Goal: Information Seeking & Learning: Understand process/instructions

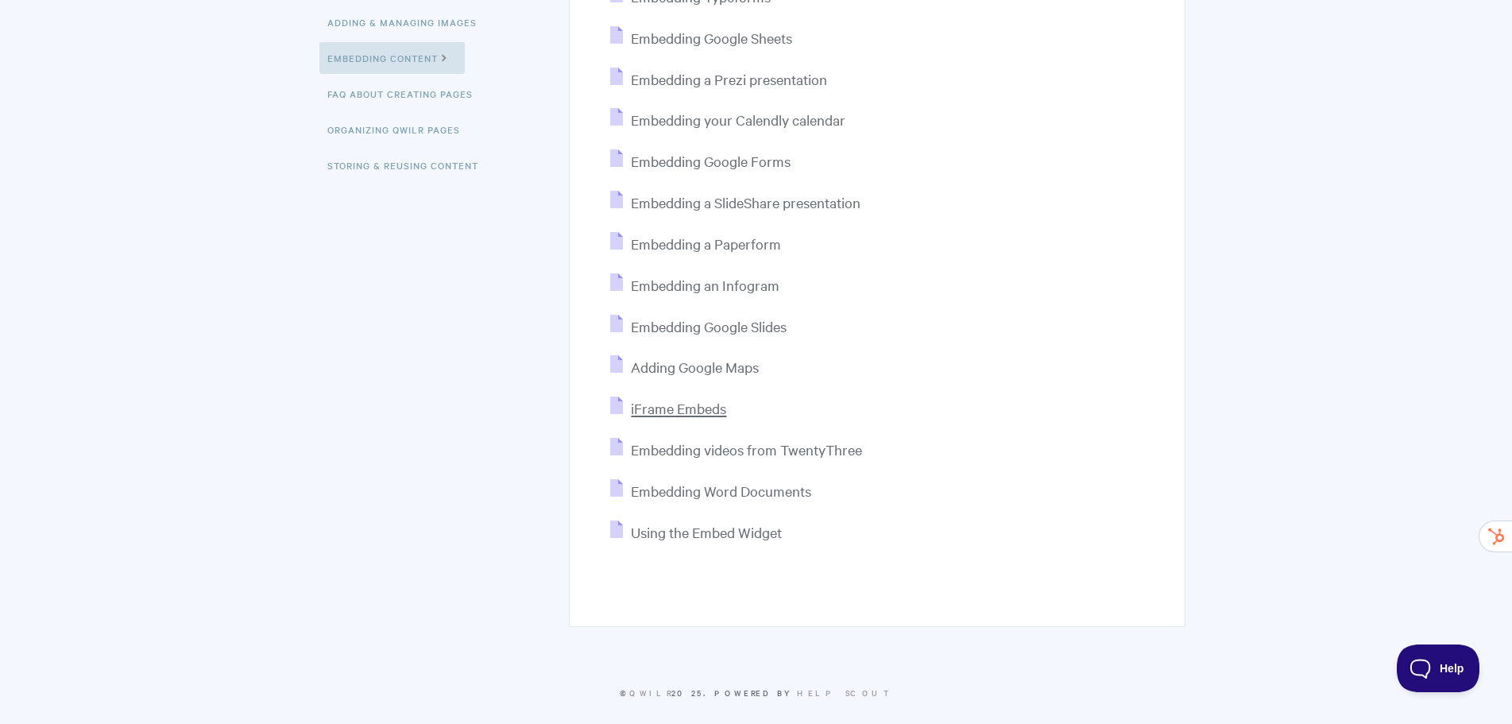
scroll to position [470, 0]
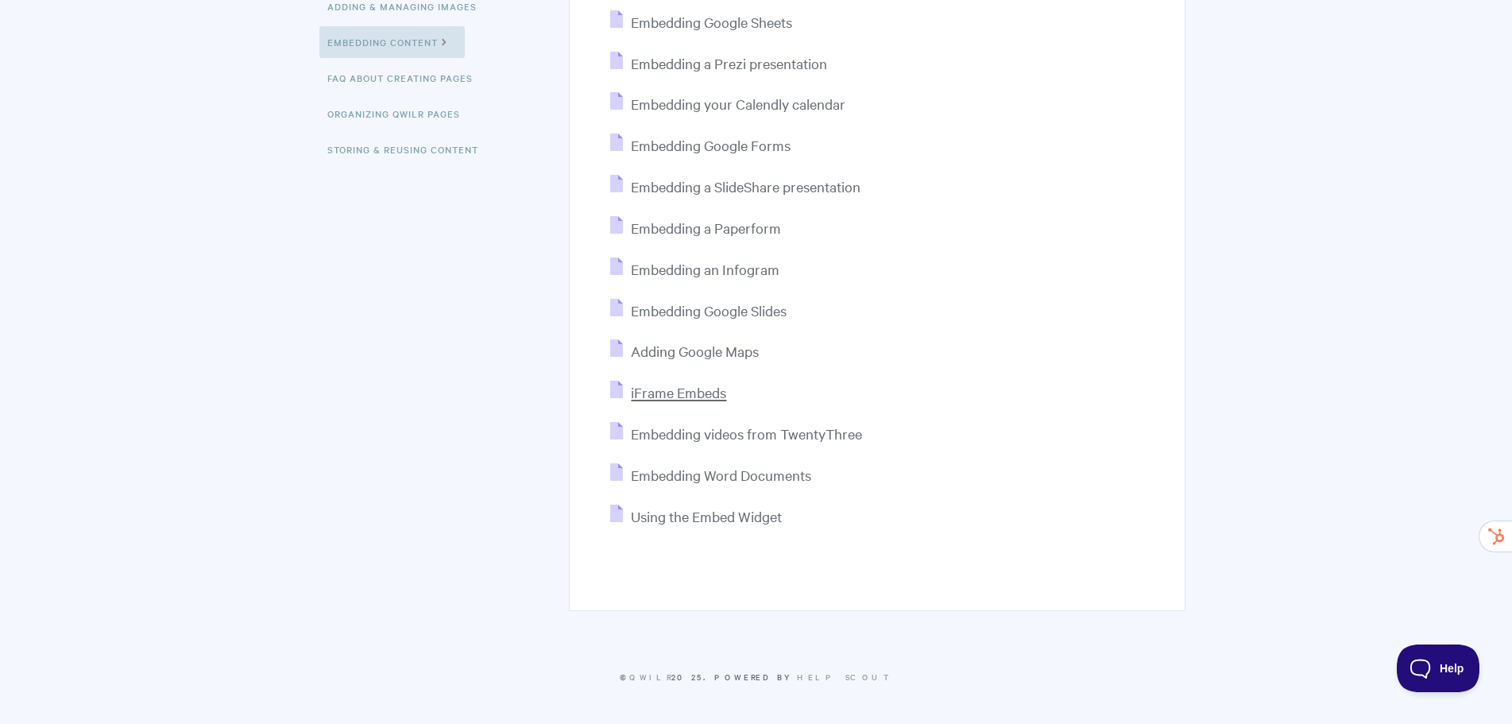
click at [651, 389] on span "iFrame Embeds" at bounding box center [678, 392] width 95 height 18
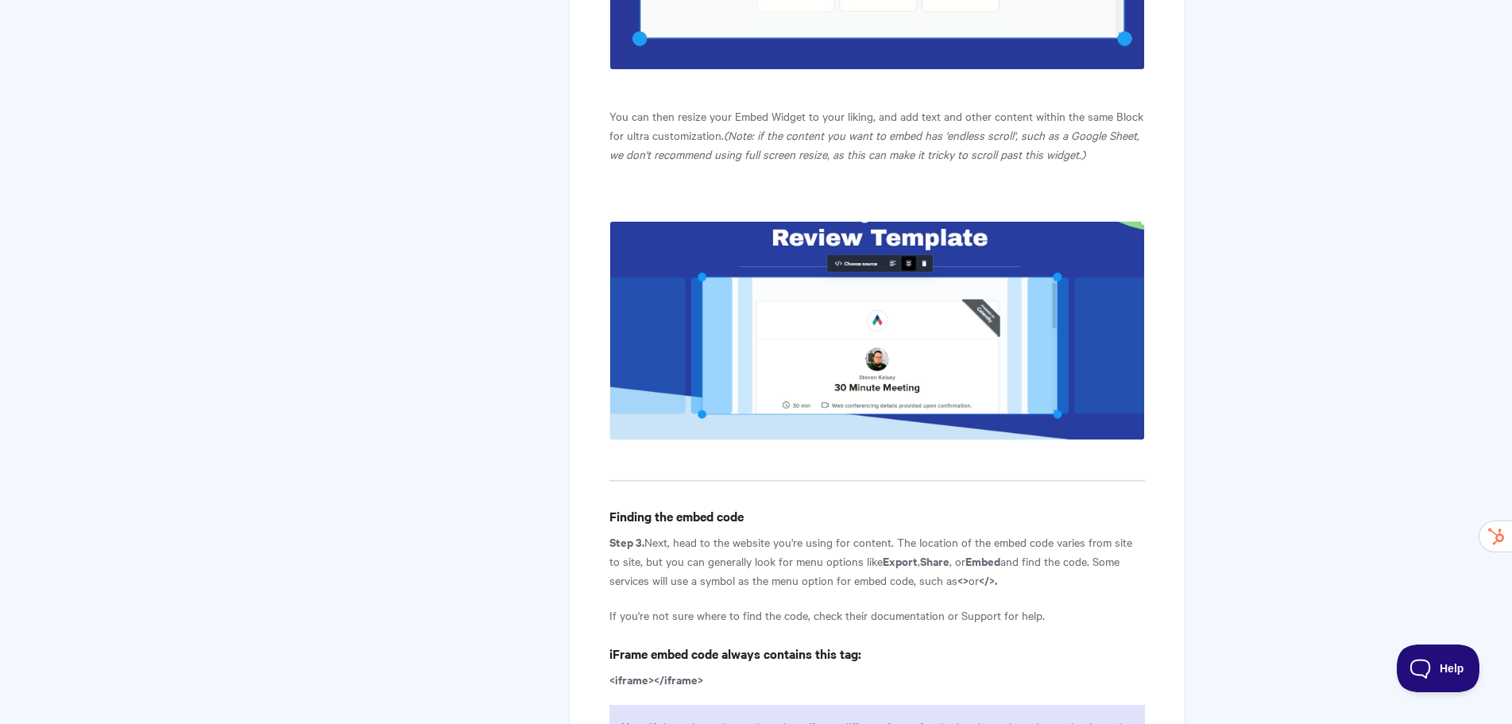
scroll to position [1907, 0]
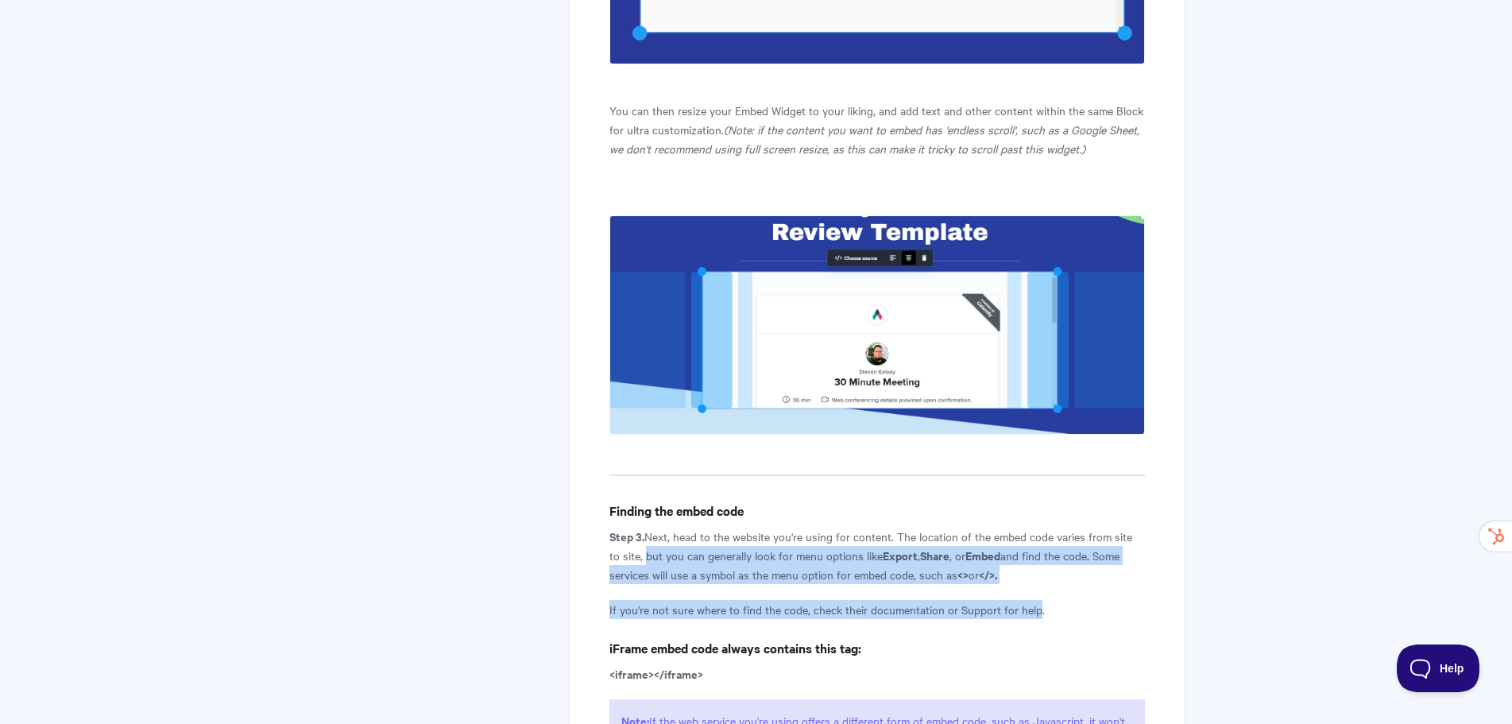
drag, startPoint x: 629, startPoint y: 582, endPoint x: 1034, endPoint y: 629, distance: 408.0
click at [1034, 629] on article "iFrame Embeds Want to embed your most used websites directly into your Qwilr pa…" at bounding box center [876, 236] width 535 height 3865
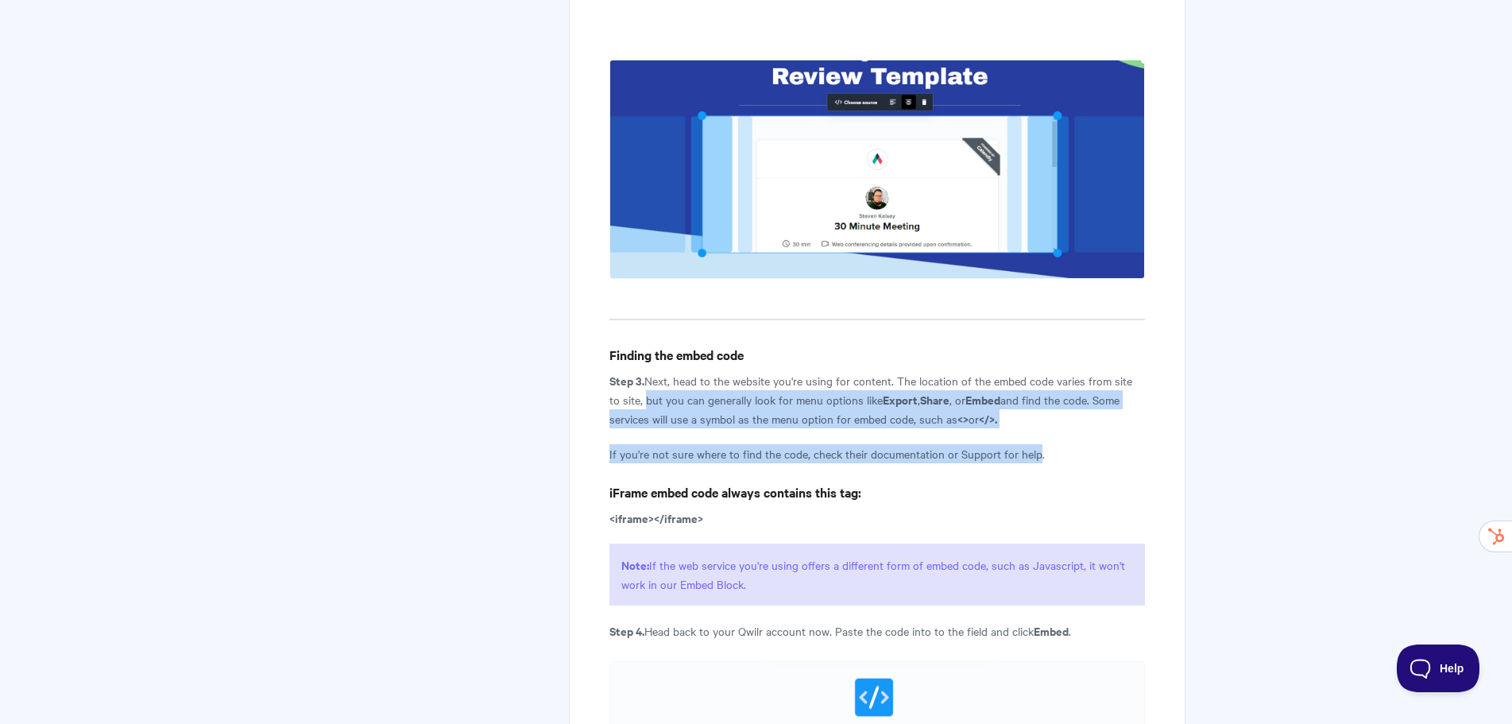
scroll to position [2066, 0]
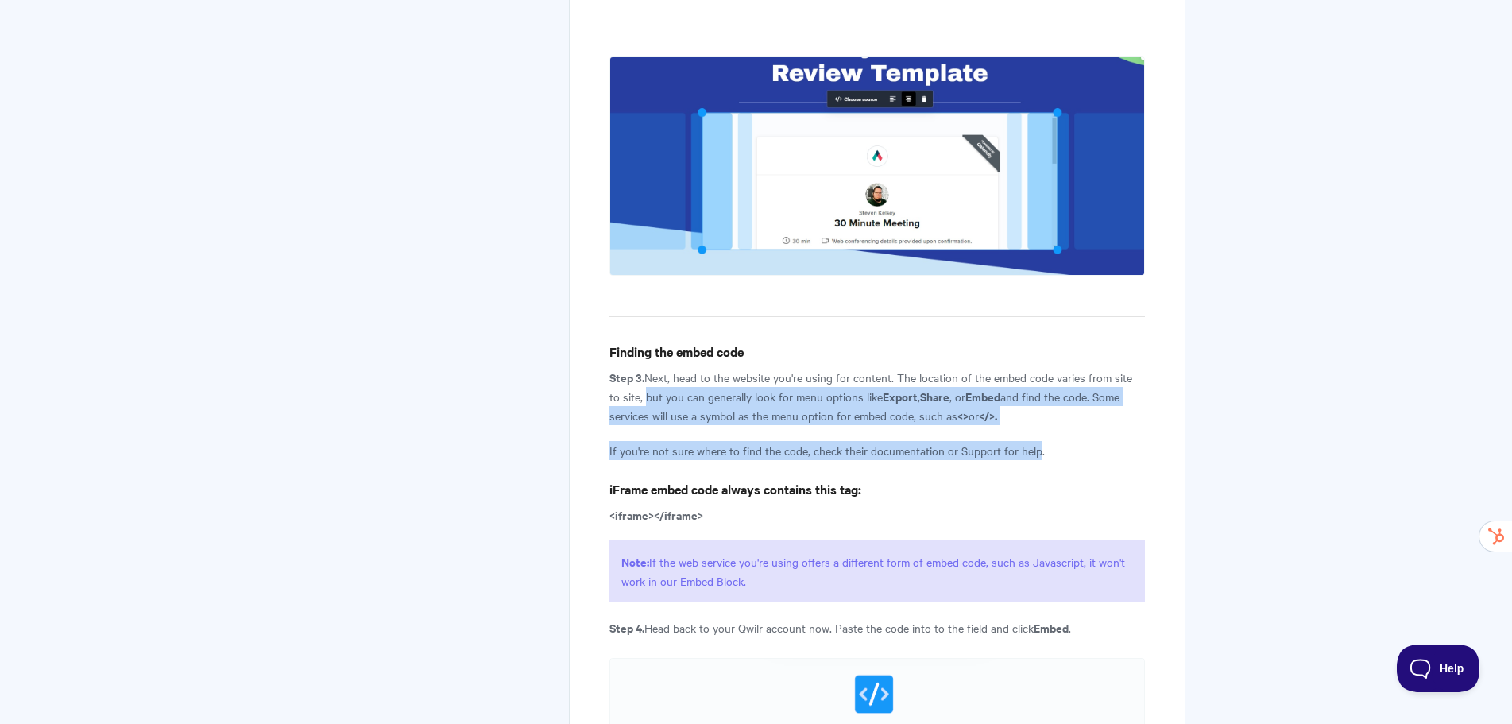
click at [760, 452] on article "iFrame Embeds Want to embed your most used websites directly into your Qwilr pa…" at bounding box center [876, 77] width 535 height 3865
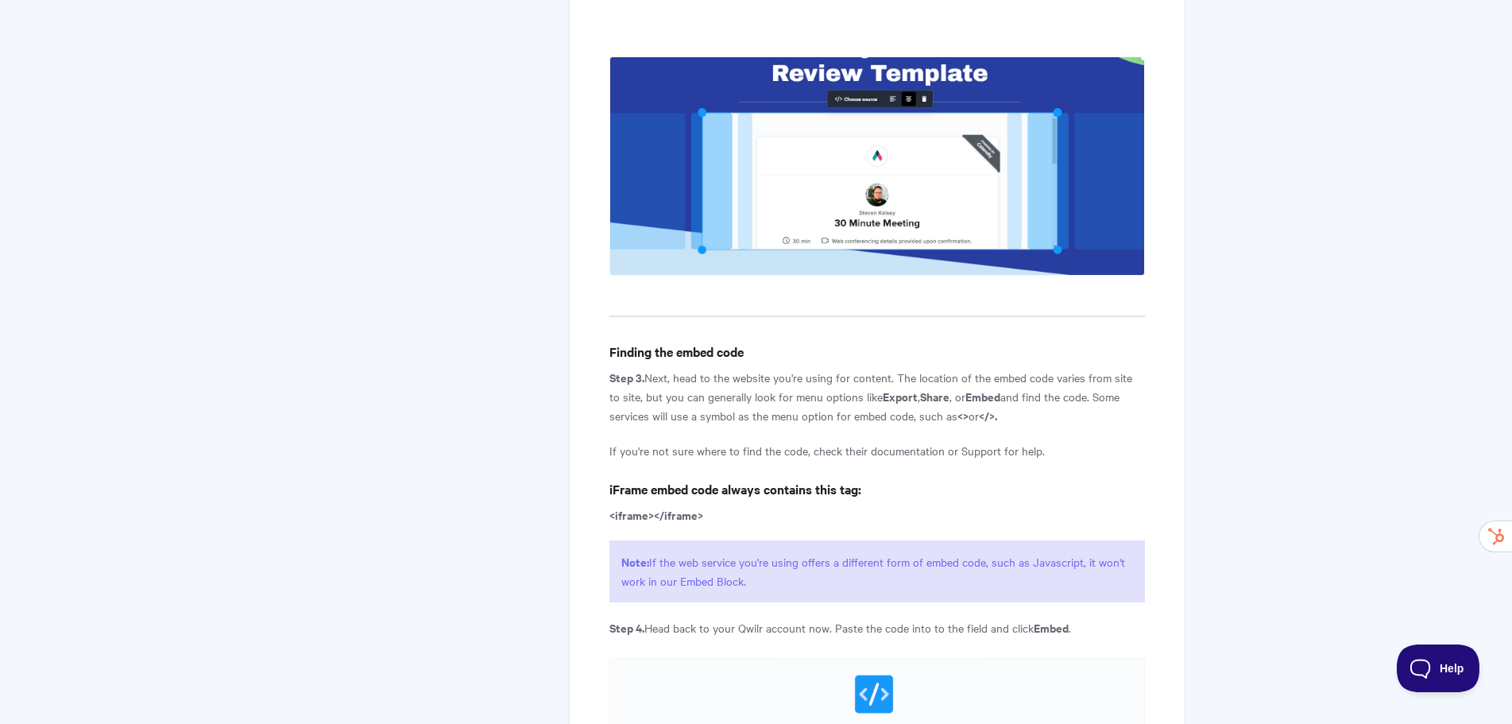
click at [704, 499] on h4 "iFrame embed code always contains this tag:" at bounding box center [876, 489] width 535 height 20
click at [1046, 503] on article "iFrame Embeds Want to embed your most used websites directly into your Qwilr pa…" at bounding box center [876, 77] width 535 height 3865
click at [756, 422] on p "Step 3. Next, head to the website you're using for content. The location of the…" at bounding box center [876, 396] width 535 height 57
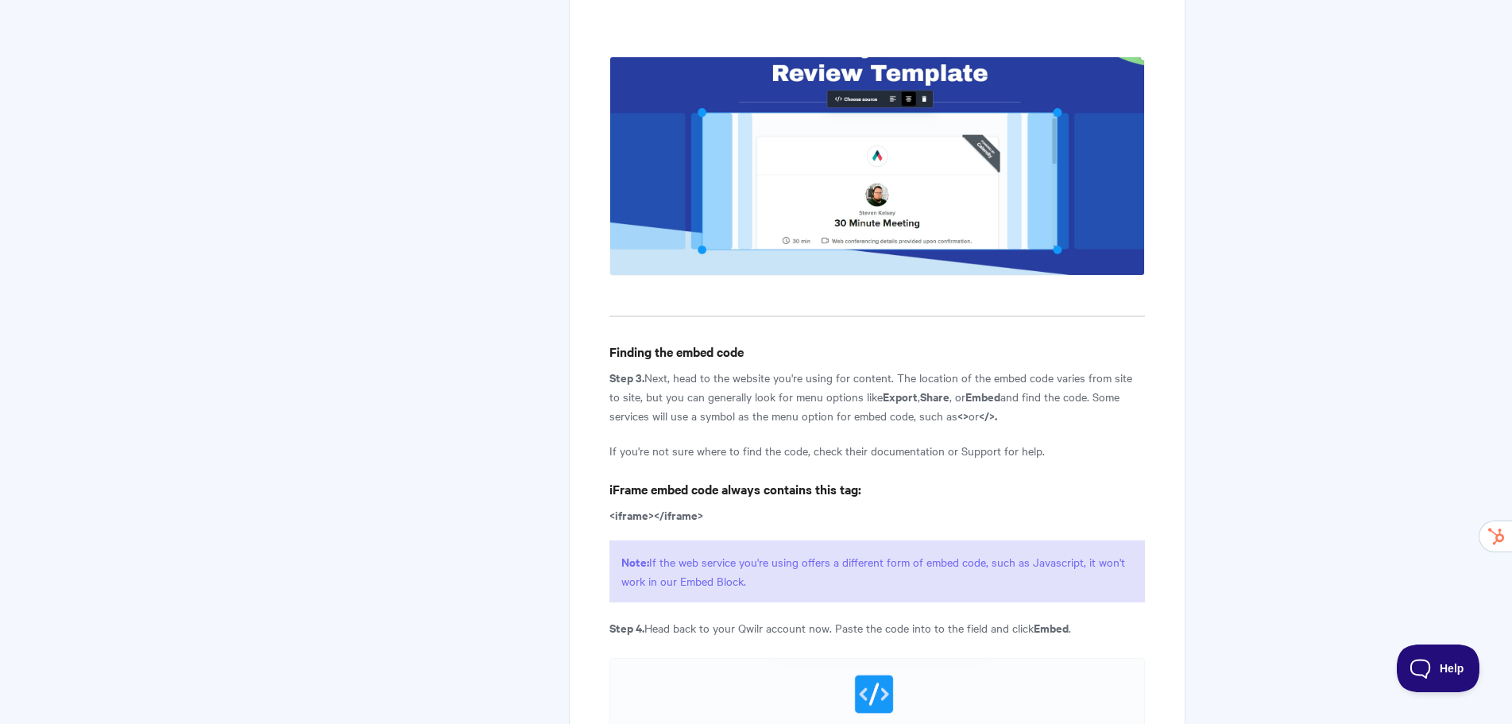
drag, startPoint x: 667, startPoint y: 591, endPoint x: 1069, endPoint y: 605, distance: 403.1
click at [1069, 602] on p "Note: If the web service you're using offers a different form of embed code, su…" at bounding box center [876, 571] width 535 height 62
click at [1071, 602] on p "Note: If the web service you're using offers a different form of embed code, su…" at bounding box center [876, 571] width 535 height 62
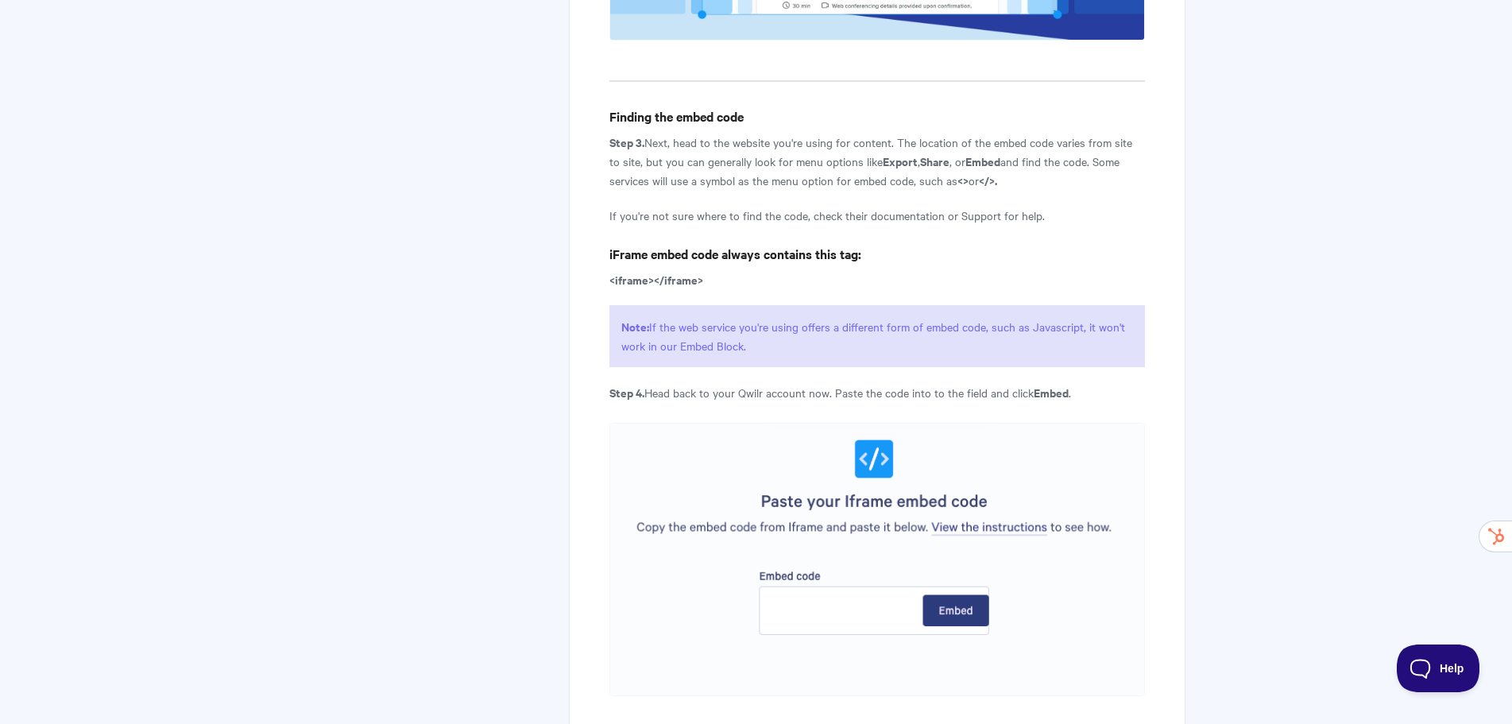
scroll to position [2304, 0]
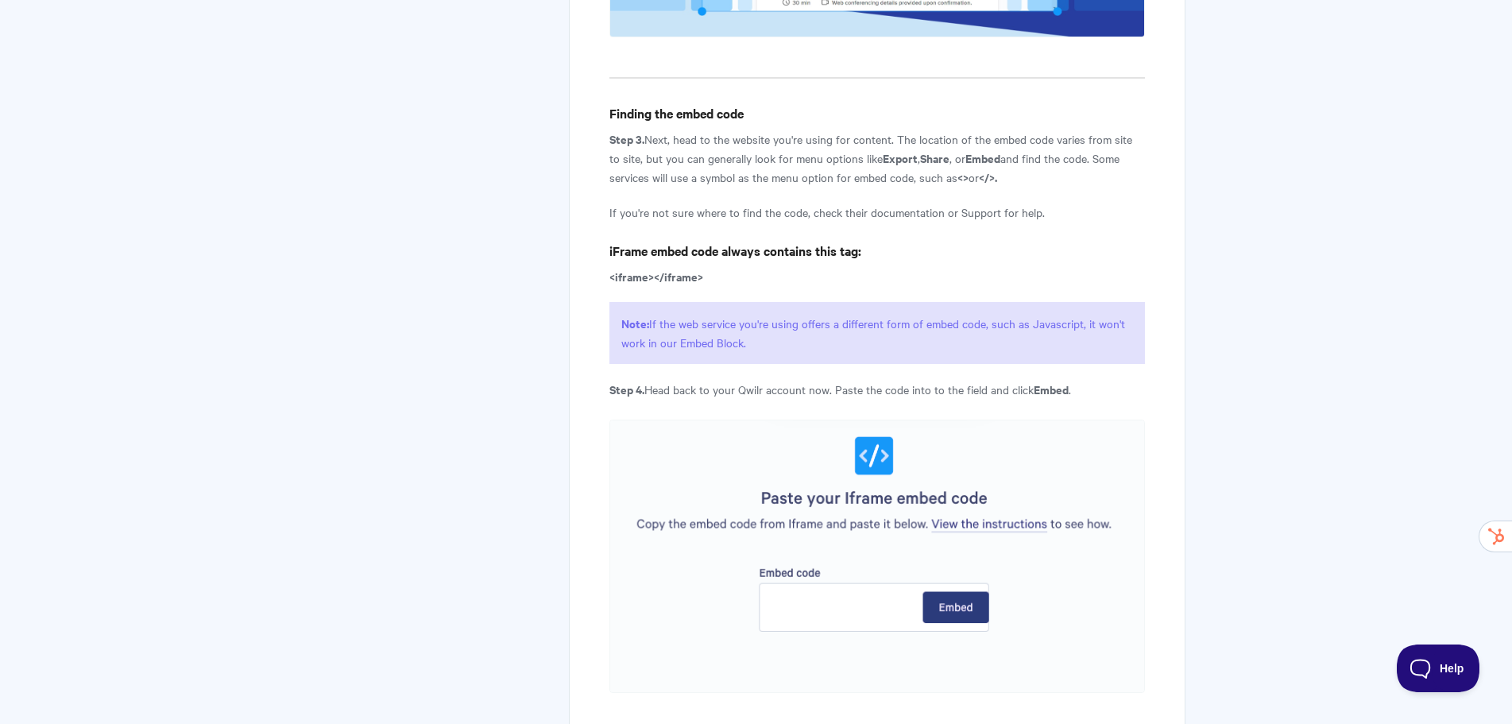
click at [804, 621] on img at bounding box center [876, 556] width 535 height 273
drag, startPoint x: 775, startPoint y: 433, endPoint x: 735, endPoint y: 432, distance: 39.7
click at [633, 397] on strong "Step 4." at bounding box center [626, 389] width 35 height 17
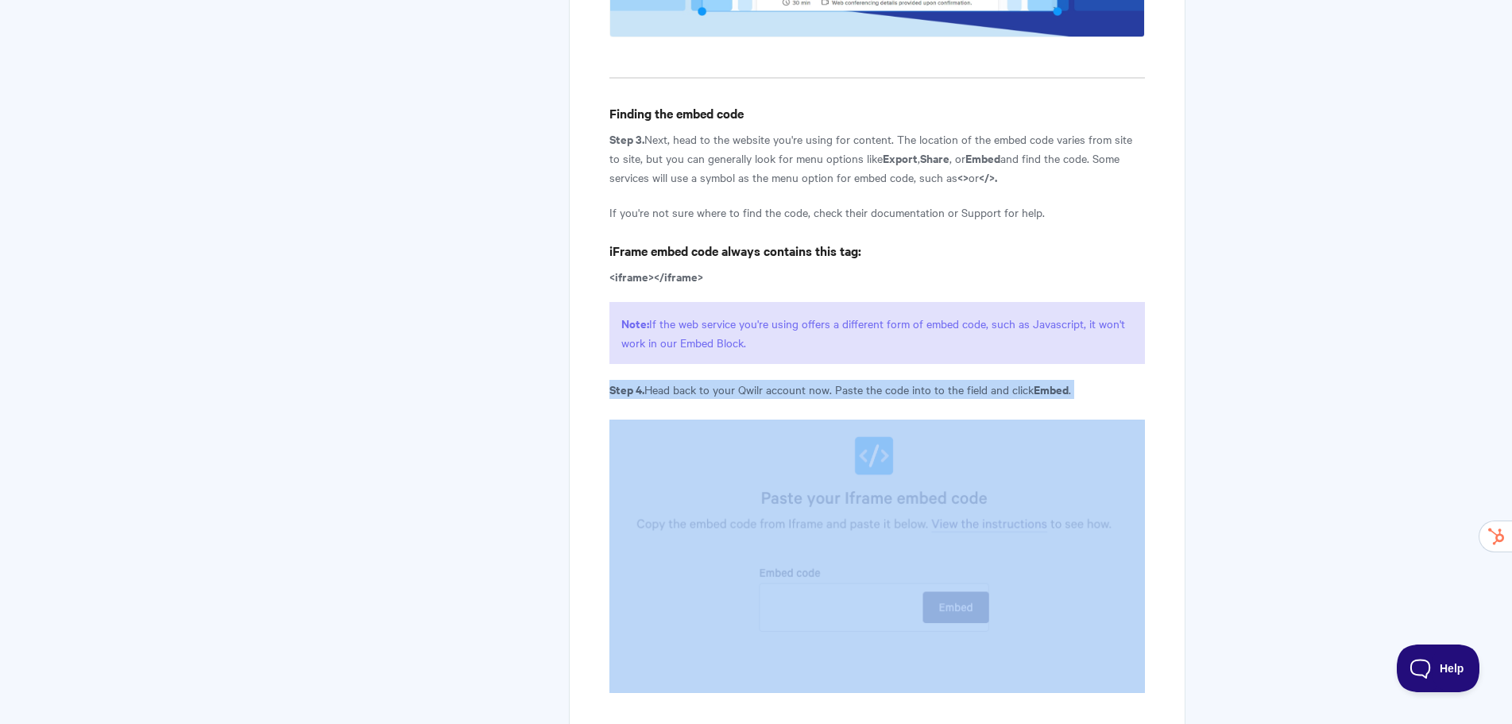
click at [633, 397] on strong "Step 4." at bounding box center [626, 389] width 35 height 17
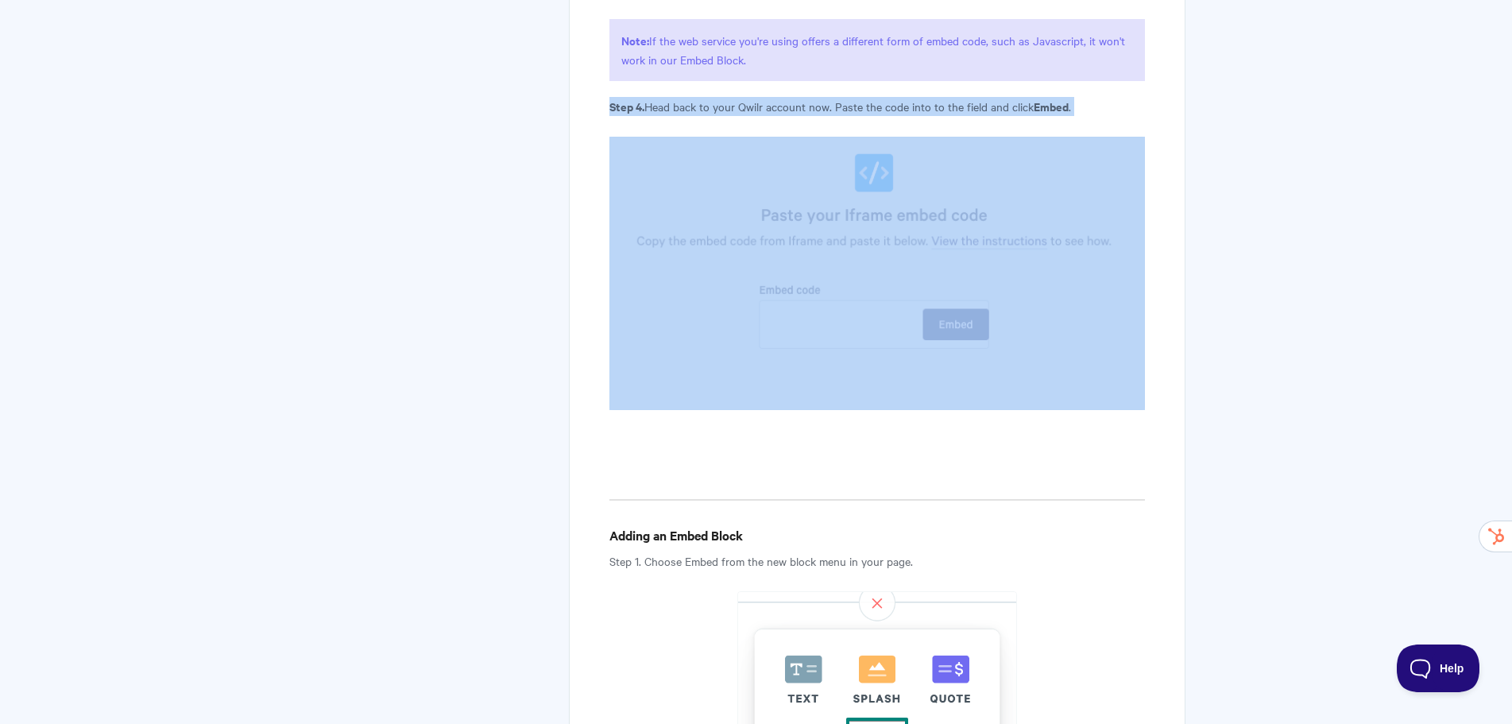
scroll to position [2781, 0]
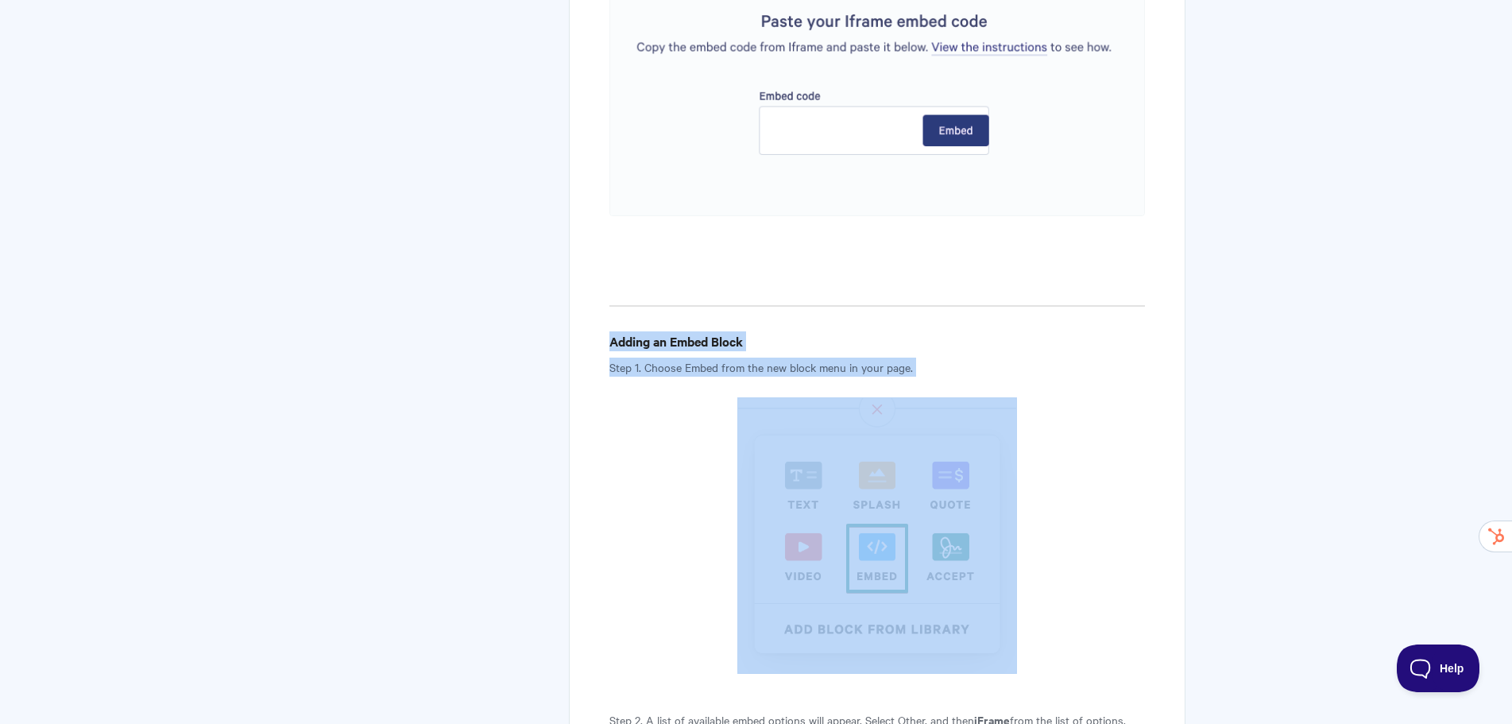
drag, startPoint x: 624, startPoint y: 331, endPoint x: 1359, endPoint y: 450, distance: 745.3
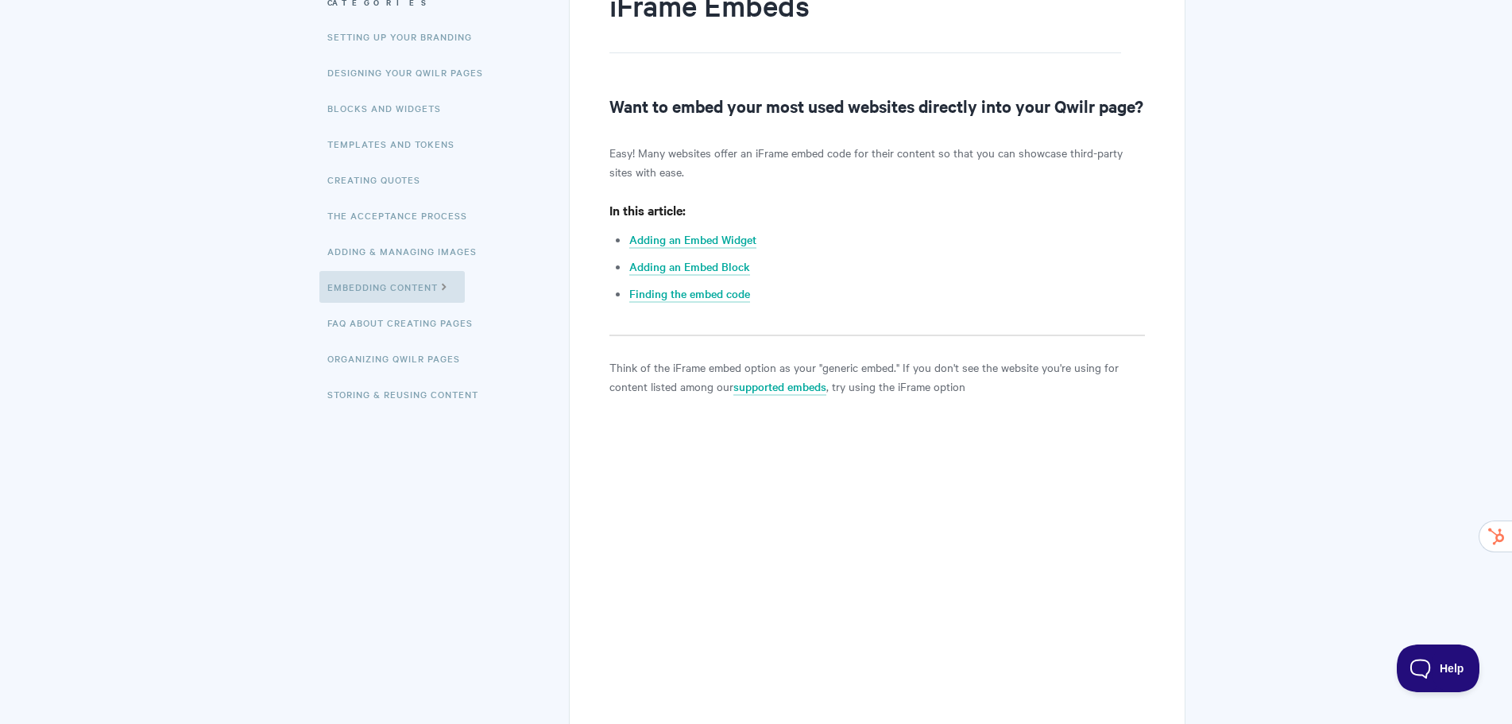
scroll to position [225, 0]
click at [670, 304] on link "Finding the embed code" at bounding box center [689, 294] width 121 height 17
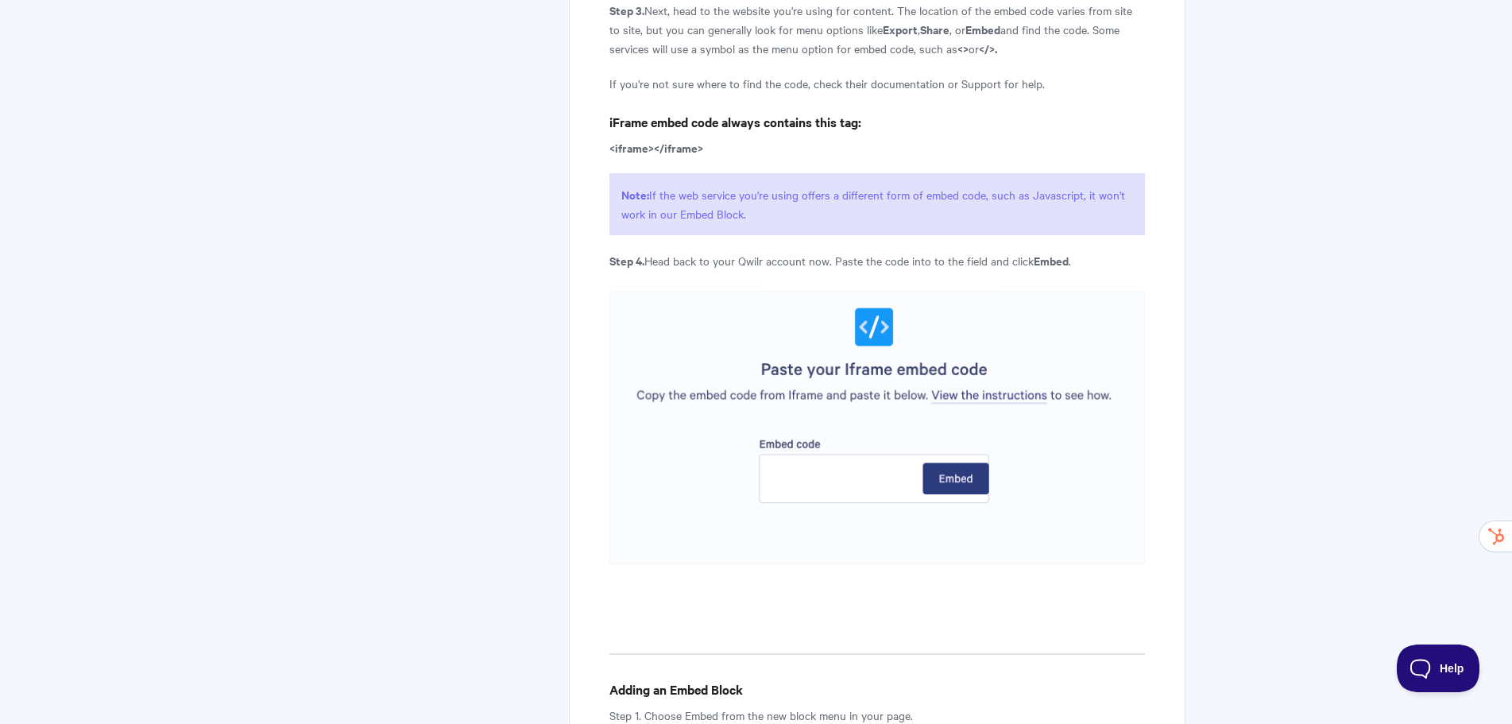
click at [626, 205] on p "Note: If the web service you're using offers a different form of embed code, su…" at bounding box center [876, 204] width 535 height 62
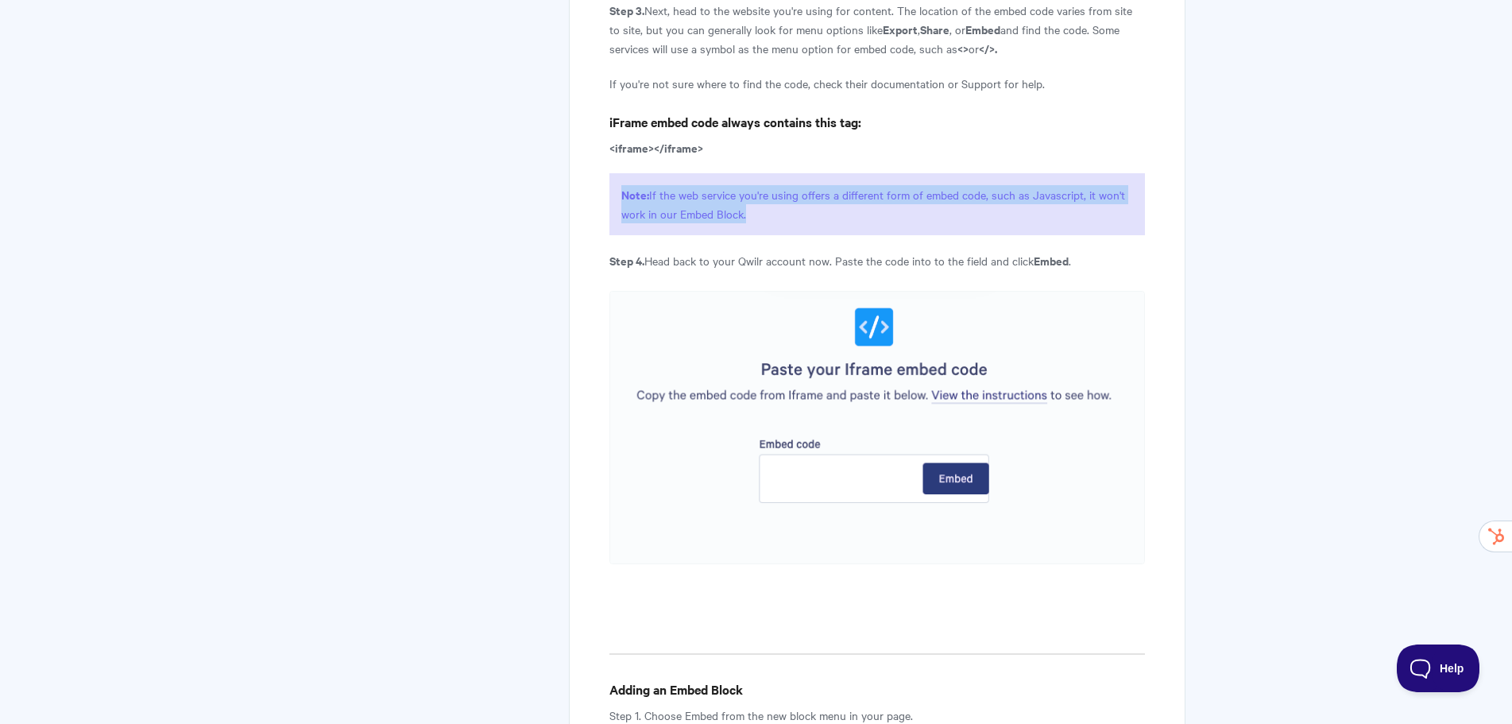
click at [626, 205] on p "Note: If the web service you're using offers a different form of embed code, su…" at bounding box center [876, 204] width 535 height 62
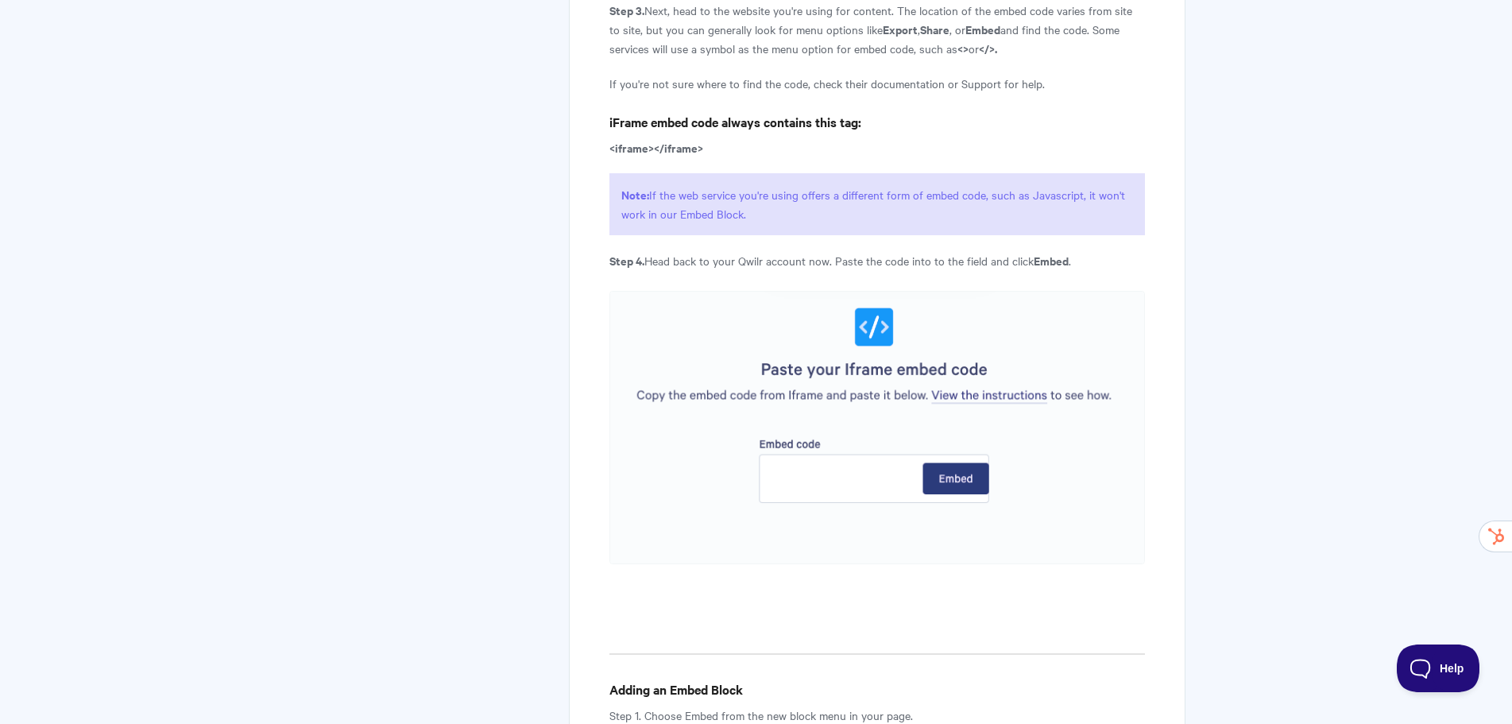
drag, startPoint x: 609, startPoint y: 172, endPoint x: 788, endPoint y: 176, distance: 178.8
click at [788, 157] on p "<iframe></iframe>" at bounding box center [876, 147] width 535 height 19
